Goal: Task Accomplishment & Management: Manage account settings

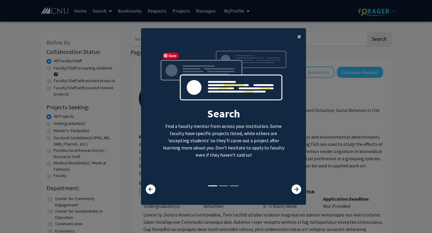
click at [296, 38] on button "×" at bounding box center [298, 36] width 13 height 17
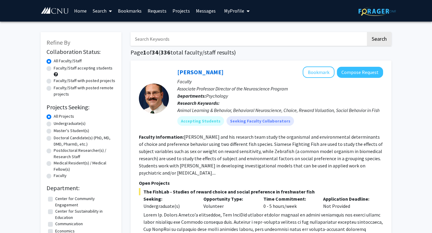
click at [238, 8] on span "My Profile" at bounding box center [234, 11] width 20 height 6
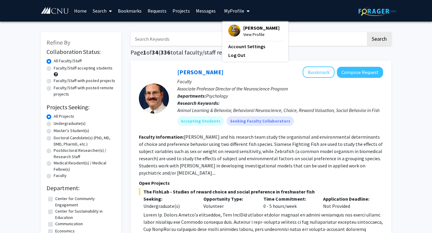
click at [246, 28] on span "[PERSON_NAME]" at bounding box center [261, 28] width 36 height 7
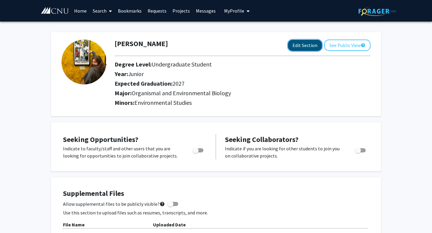
click at [317, 45] on button "Edit Section" at bounding box center [305, 45] width 34 height 11
select select "junior"
select select "2027"
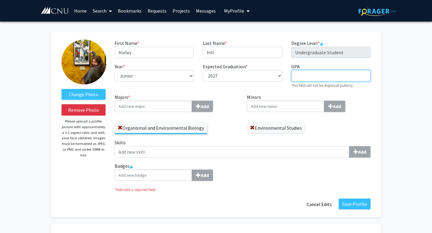
click at [308, 74] on input "GPA required" at bounding box center [330, 75] width 79 height 11
click at [277, 91] on div "First Name * required [PERSON_NAME] Last Name * required [PERSON_NAME] Degree L…" at bounding box center [242, 67] width 265 height 54
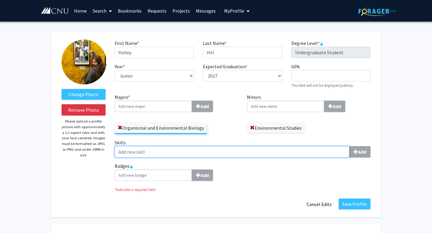
click at [160, 153] on input "Skills Add" at bounding box center [231, 151] width 235 height 11
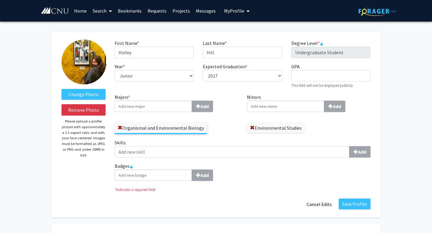
click at [210, 138] on div "Majors * Add Organismal and Environmental Biology" at bounding box center [176, 116] width 132 height 46
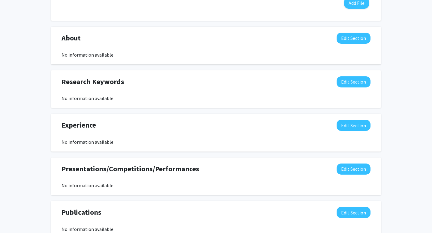
scroll to position [363, 0]
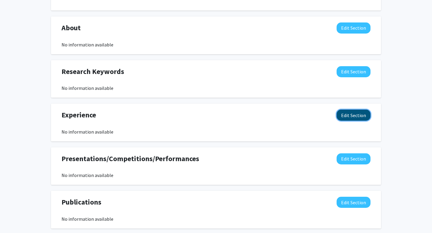
click at [352, 114] on button "Edit Section" at bounding box center [353, 115] width 34 height 11
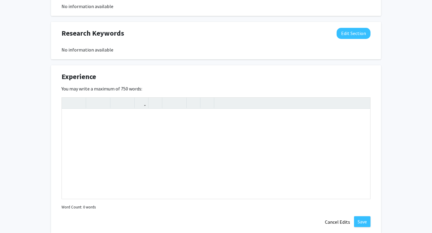
scroll to position [402, 0]
click at [122, 123] on div "Note to users with screen readers: Please deactivate our accessibility plugin f…" at bounding box center [216, 154] width 308 height 90
click at [68, 119] on div "Pamunkey India" at bounding box center [216, 154] width 308 height 90
click at [138, 121] on div "Intern at the Pamunkey India" at bounding box center [216, 154] width 308 height 90
click at [170, 102] on icon "button" at bounding box center [168, 103] width 5 height 10
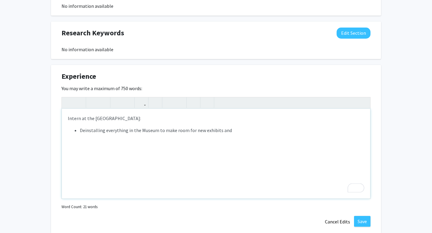
click at [236, 132] on li "Deinstalling everything in the Museum to make room for new exhibits and" at bounding box center [222, 130] width 284 height 7
click at [224, 132] on li "Deinstalling everything in the Museum to make room for new exhibits." at bounding box center [222, 130] width 284 height 7
click at [178, 141] on li "To enrich screen reader interactions, please activate Accessibility in Grammarl…" at bounding box center [222, 137] width 284 height 7
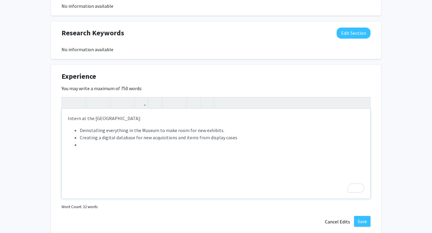
click at [125, 130] on li "Deinstalling everything in the Museum to make room for new exhibits." at bounding box center [222, 130] width 284 height 7
click at [112, 129] on li "Deinstalling exhibits in the Museum to make room for new exhibits." at bounding box center [222, 130] width 284 height 7
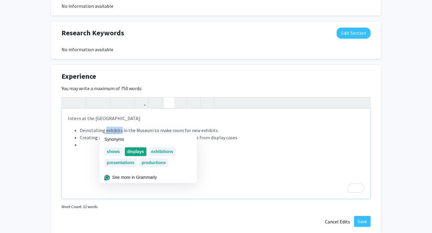
click at [145, 154] on div "displays" at bounding box center [136, 151] width 22 height 9
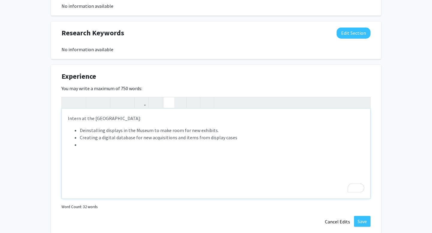
click at [121, 144] on li "To enrich screen reader interactions, please activate Accessibility in Grammarl…" at bounding box center [222, 144] width 284 height 7
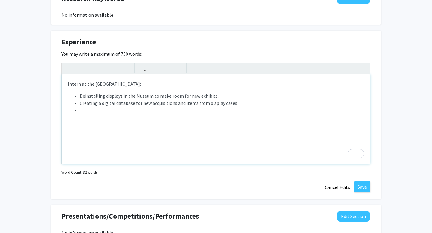
scroll to position [439, 0]
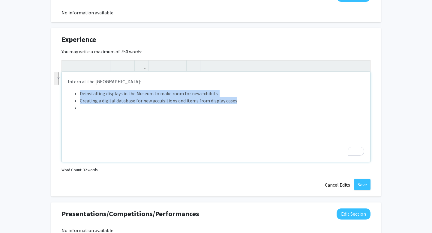
drag, startPoint x: 237, startPoint y: 103, endPoint x: 81, endPoint y: 95, distance: 156.6
click at [80, 95] on ul "Deinstalling displays in the Museum to make room for new exhibits. Creating a d…" at bounding box center [216, 101] width 296 height 22
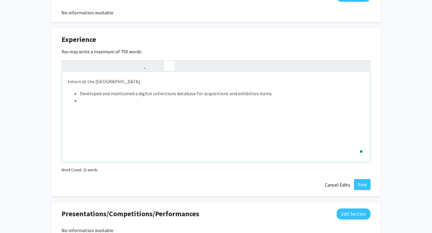
click at [103, 102] on li "To enrich screen reader interactions, please activate Accessibility in Grammarl…" at bounding box center [222, 100] width 284 height 7
click at [108, 108] on li "To enrich screen reader interactions, please activate Accessibility in Grammarl…" at bounding box center [222, 107] width 284 height 7
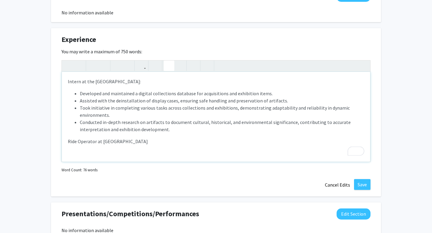
click at [166, 61] on use "button" at bounding box center [166, 61] width 0 height 0
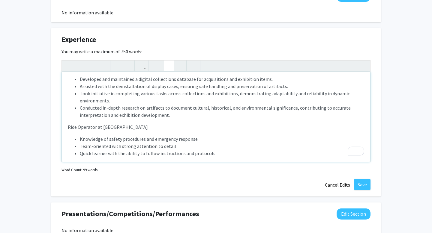
scroll to position [20, 0]
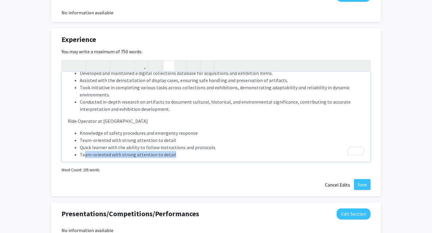
drag, startPoint x: 173, startPoint y: 156, endPoint x: 84, endPoint y: 154, distance: 89.3
click at [84, 154] on li "Team-oriented with strong attention to detail" at bounding box center [222, 154] width 284 height 7
type textarea "<p>Intern at the [GEOGRAPHIC_DATA]:</p><ul><li>Developed and maintained a digit…"
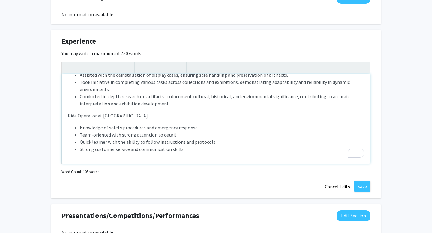
scroll to position [28, 0]
click at [362, 186] on button "Save" at bounding box center [362, 186] width 16 height 11
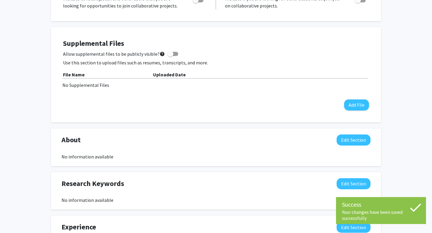
scroll to position [252, 0]
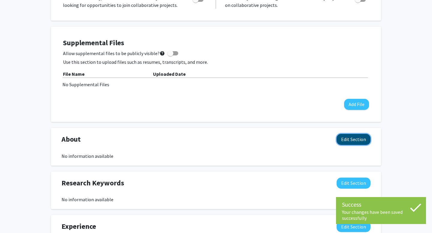
click at [360, 138] on button "Edit Section" at bounding box center [353, 139] width 34 height 11
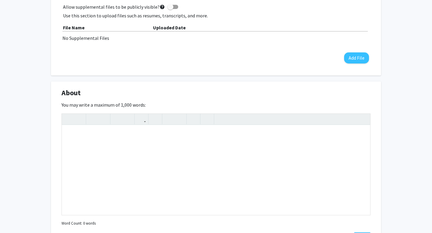
scroll to position [306, 0]
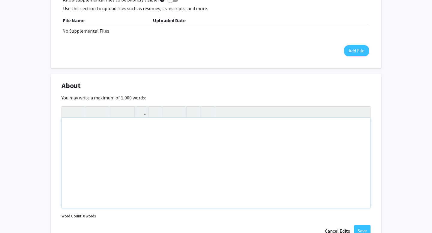
click at [104, 137] on div "Note to users with screen readers: Please deactivate our accessibility plugin f…" at bounding box center [216, 163] width 308 height 90
type textarea "H"
type textarea "M"
type textarea "I am a Junior at CNU taking interest in how&nbsp;"
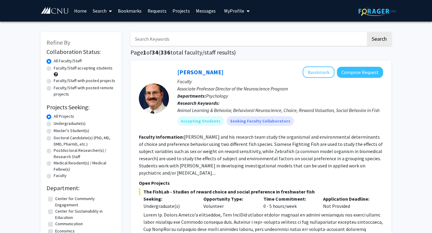
click at [59, 124] on label "Undergraduate(s)" at bounding box center [70, 123] width 32 height 6
click at [58, 124] on input "Undergraduate(s)" at bounding box center [56, 122] width 4 height 4
radio input "true"
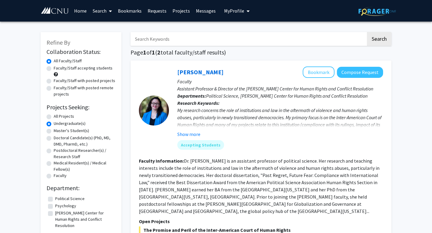
click at [60, 118] on label "All Projects" at bounding box center [64, 116] width 20 height 6
click at [58, 117] on input "All Projects" at bounding box center [56, 115] width 4 height 4
radio input "true"
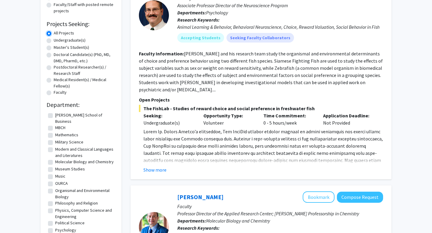
scroll to position [105, 0]
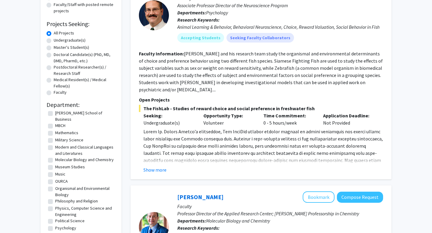
click at [66, 190] on label "Organismal and Environmental Biology" at bounding box center [84, 191] width 59 height 13
click at [59, 189] on input "Organismal and Environmental Biology" at bounding box center [57, 187] width 4 height 4
checkbox input "true"
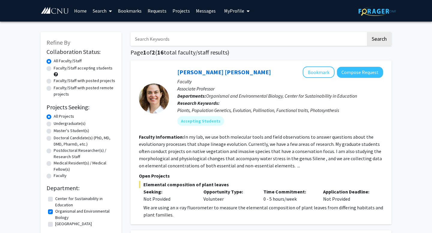
click at [170, 42] on input "Search Keywords" at bounding box center [247, 39] width 235 height 14
type input "d"
type input "l"
type input "chris loy"
click at [366, 32] on button "Search" at bounding box center [378, 39] width 25 height 14
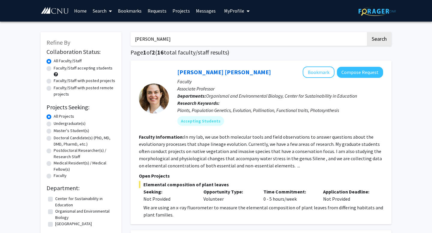
checkbox input "false"
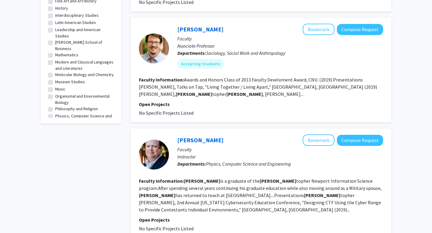
scroll to position [21, 0]
click at [55, 97] on label "Organismal and Environmental Biology" at bounding box center [84, 99] width 59 height 13
click at [55, 96] on input "Organismal and Environmental Biology" at bounding box center [57, 95] width 4 height 4
checkbox input "true"
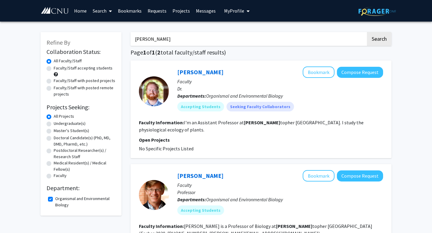
drag, startPoint x: 168, startPoint y: 40, endPoint x: 129, endPoint y: 38, distance: 39.0
click at [129, 38] on div "chris loy Search Page 1 of 1 ( 2 total faculty/staff results) Edward Primka IV …" at bounding box center [261, 161] width 270 height 271
click at [366, 32] on button "Search" at bounding box center [378, 39] width 25 height 14
checkbox input "false"
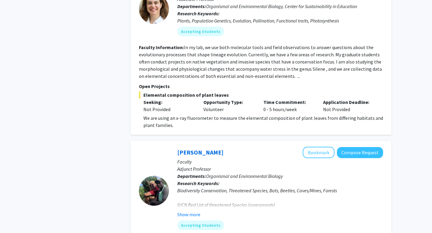
scroll to position [478, 0]
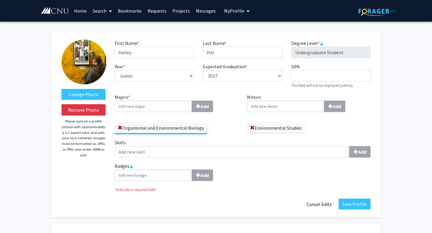
select select "junior"
select select "2027"
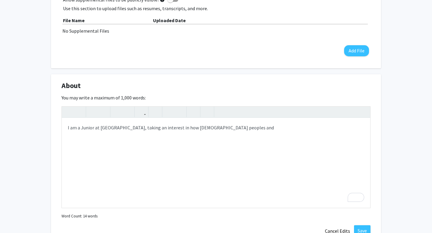
scroll to position [28, 0]
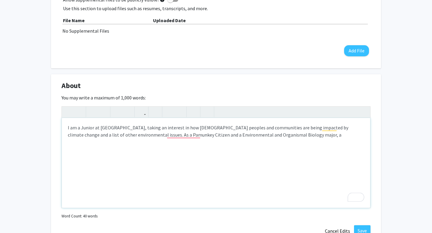
click at [189, 151] on div "I am a Junior at CNU, taking an interest in how Indigenous peoples and communit…" at bounding box center [216, 163] width 308 height 90
click at [282, 134] on div "I am a Junior at CNU, taking an interest in how Indigenous peoples and communit…" at bounding box center [216, 163] width 308 height 90
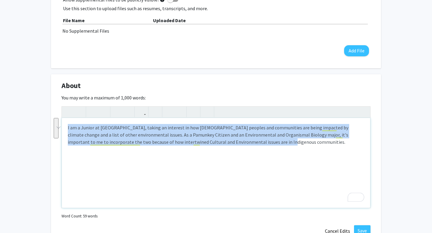
drag, startPoint x: 66, startPoint y: 126, endPoint x: 316, endPoint y: 151, distance: 251.5
click at [316, 151] on div "I am a Junior at CNU, taking an interest in how Indigenous peoples and communit…" at bounding box center [216, 163] width 308 height 90
copy div "I am a Junior at CNU, taking an interest in how Indigenous peoples and communit…"
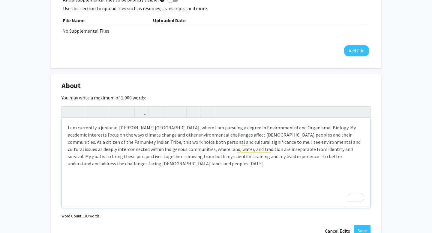
click at [95, 127] on p "I am currently a junior at Christopher Newport University, where I am pursuing …" at bounding box center [216, 145] width 296 height 43
click at [172, 168] on div "I am a junior at Christopher Newport University, where I am pursuing a degree i…" at bounding box center [216, 163] width 308 height 90
drag, startPoint x: 161, startPoint y: 169, endPoint x: 163, endPoint y: 172, distance: 3.8
click at [163, 172] on div "I am a junior at Christopher Newport University, where I am pursuing a degree i…" at bounding box center [216, 163] width 308 height 90
click at [100, 171] on p "I am a junior at Christopher Newport University, where I am pursuing a degree i…" at bounding box center [216, 149] width 296 height 50
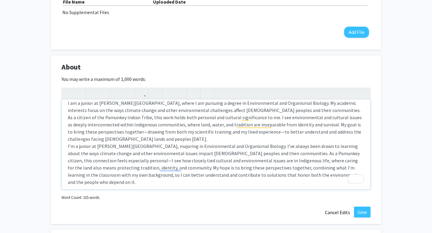
scroll to position [326, 0]
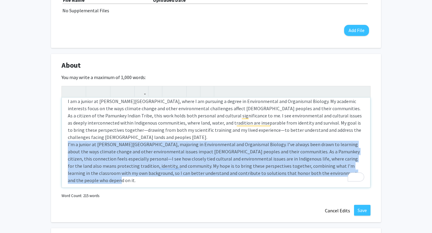
drag, startPoint x: 67, startPoint y: 144, endPoint x: 342, endPoint y: 183, distance: 278.3
click at [342, 183] on div "I am a junior at Christopher Newport University, where I am pursuing a degree i…" at bounding box center [216, 143] width 308 height 90
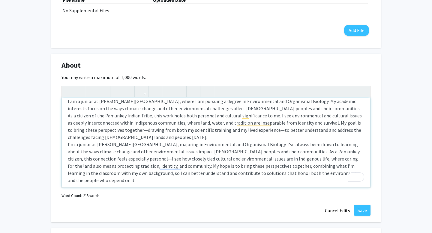
scroll to position [0, 0]
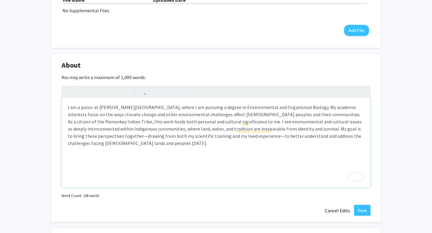
type textarea "<p>I am a junior at Christopher Newport University, where I am pursuing a degre…"
click at [367, 210] on button "Save" at bounding box center [362, 210] width 16 height 11
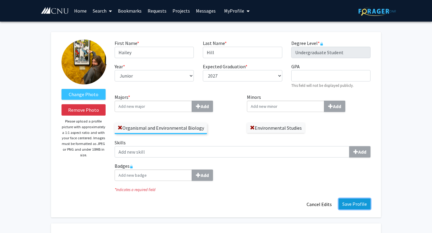
click at [358, 204] on button "Save Profile" at bounding box center [354, 204] width 32 height 11
